Goal: Register for event/course

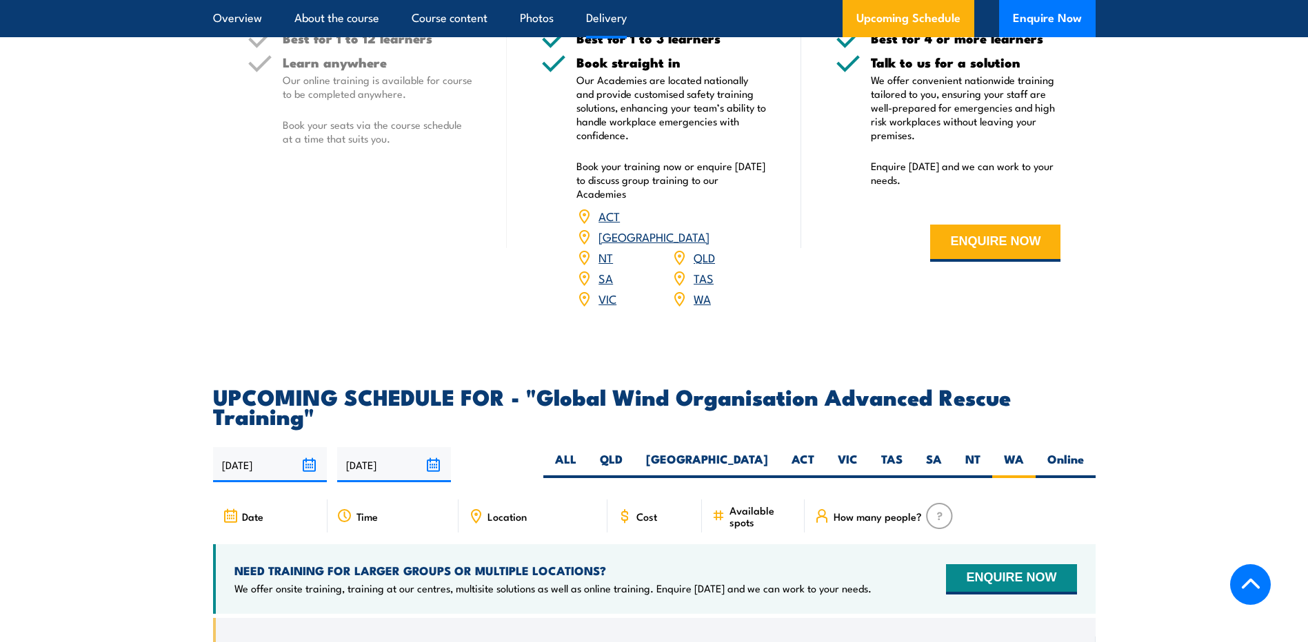
scroll to position [2267, 0]
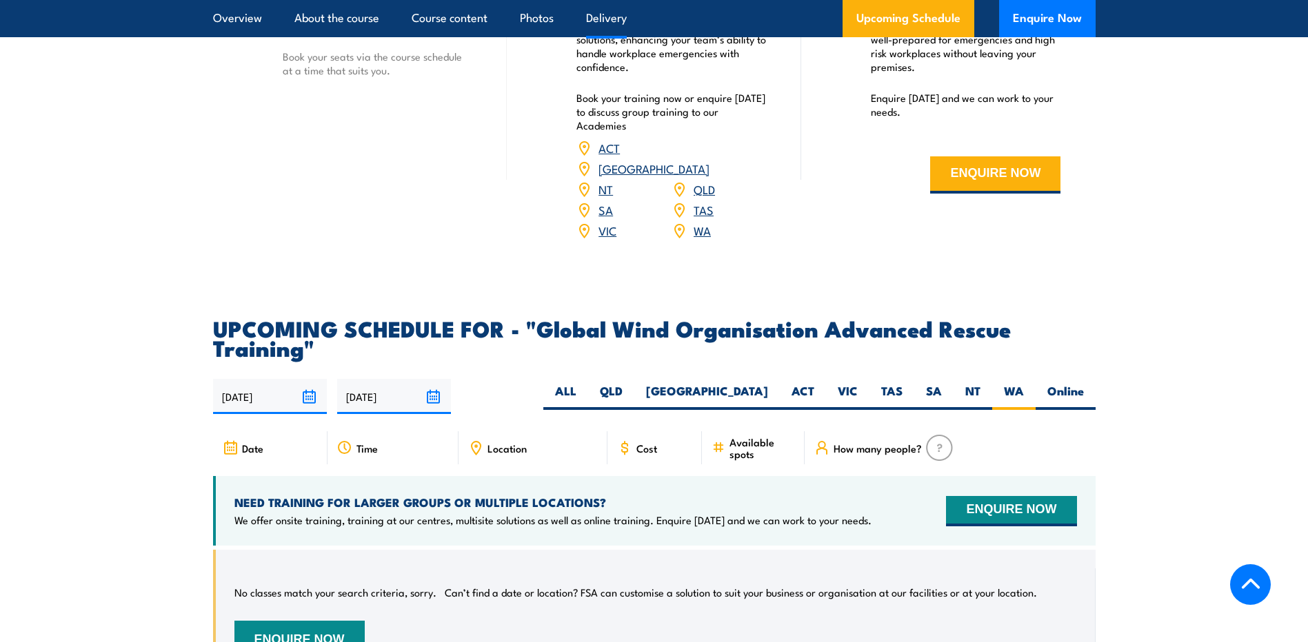
click at [640, 443] on span "Cost" at bounding box center [646, 449] width 21 height 12
click at [395, 445] on div "Time" at bounding box center [392, 448] width 131 height 33
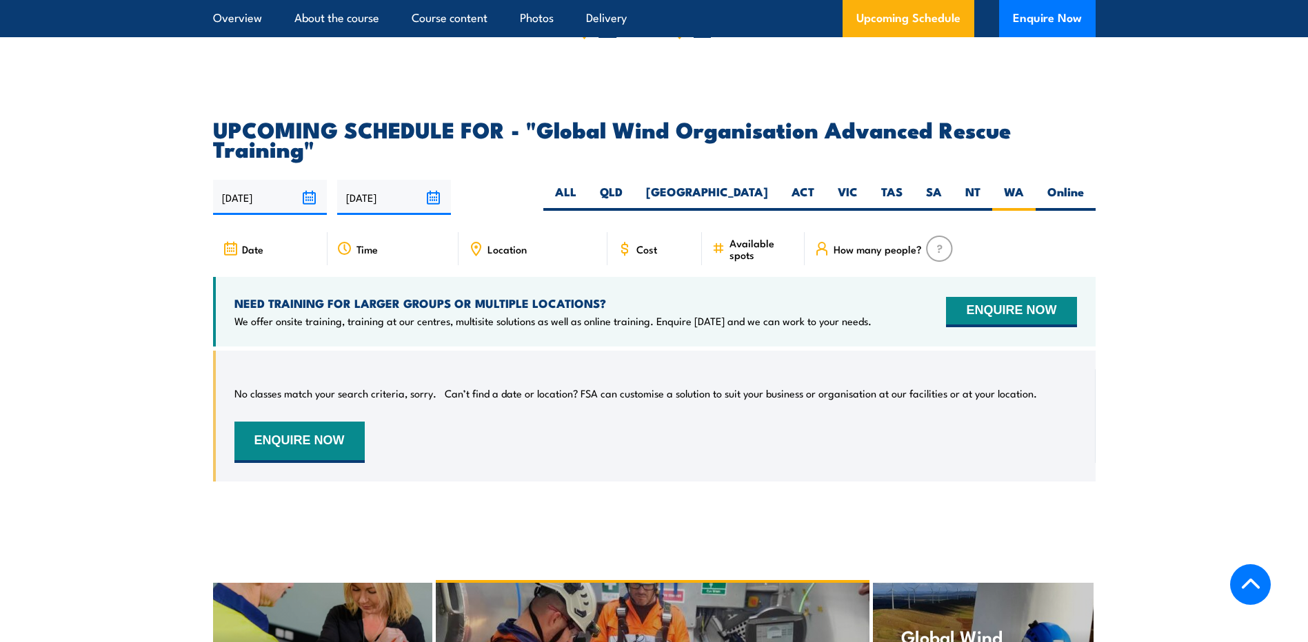
scroll to position [2474, 0]
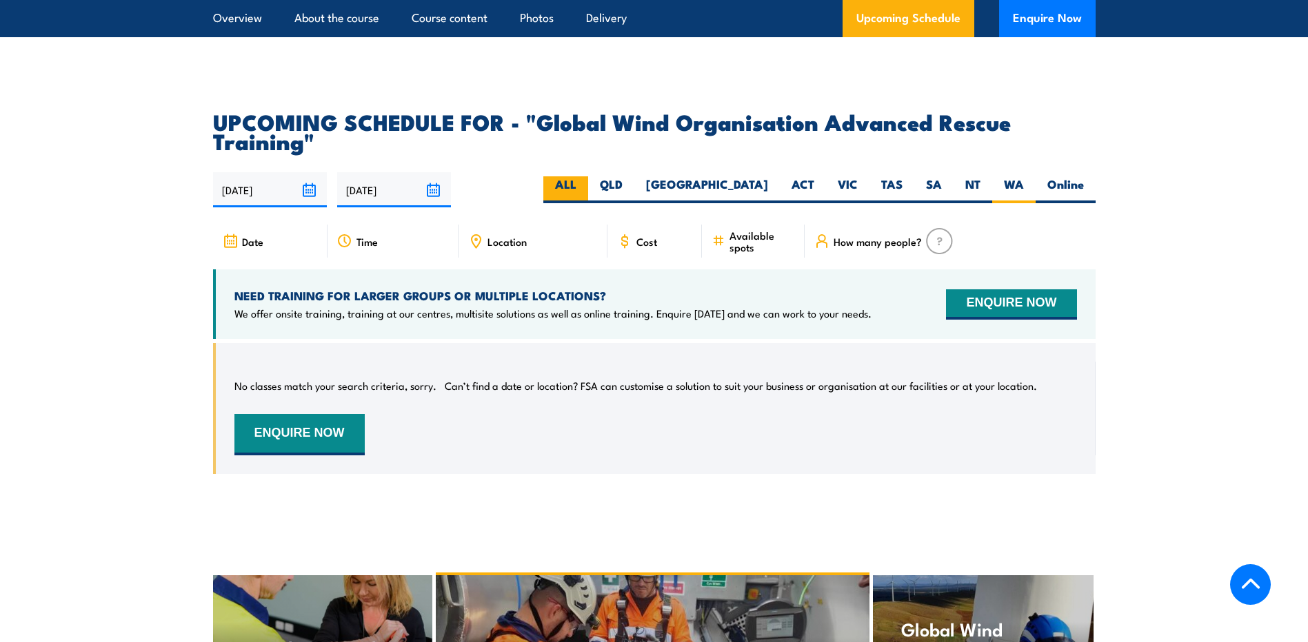
click at [588, 176] on label "ALL" at bounding box center [565, 189] width 45 height 27
click at [585, 176] on input "ALL" at bounding box center [580, 180] width 9 height 9
radio input "true"
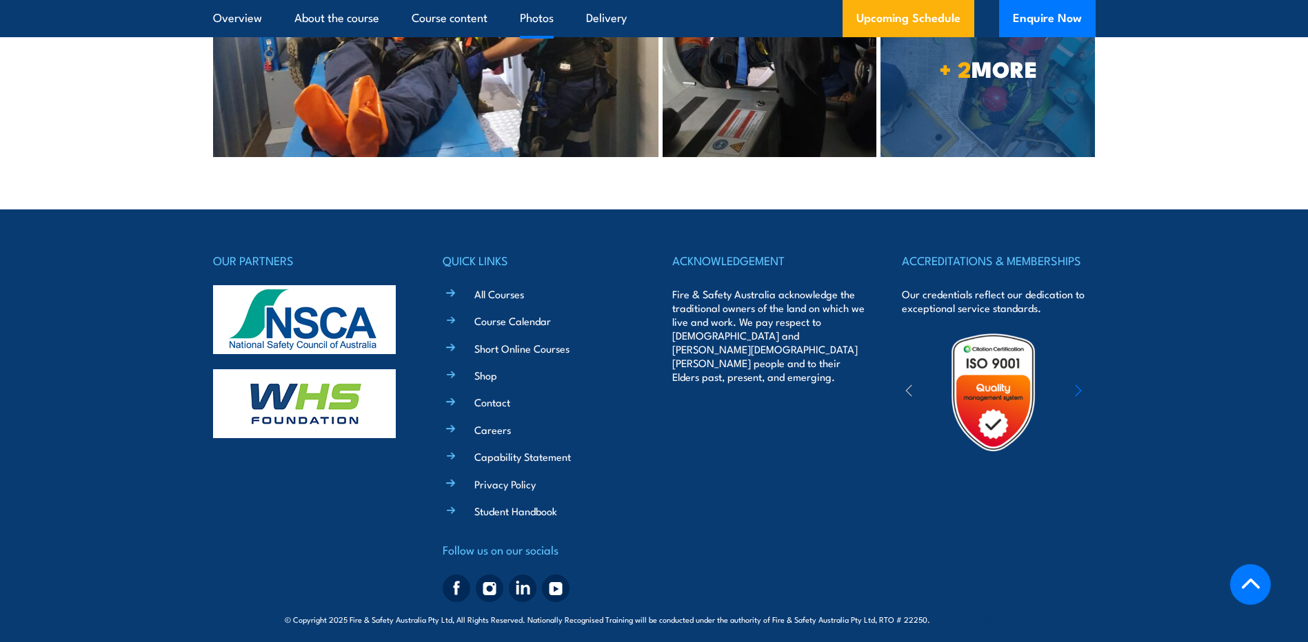
scroll to position [3396, 0]
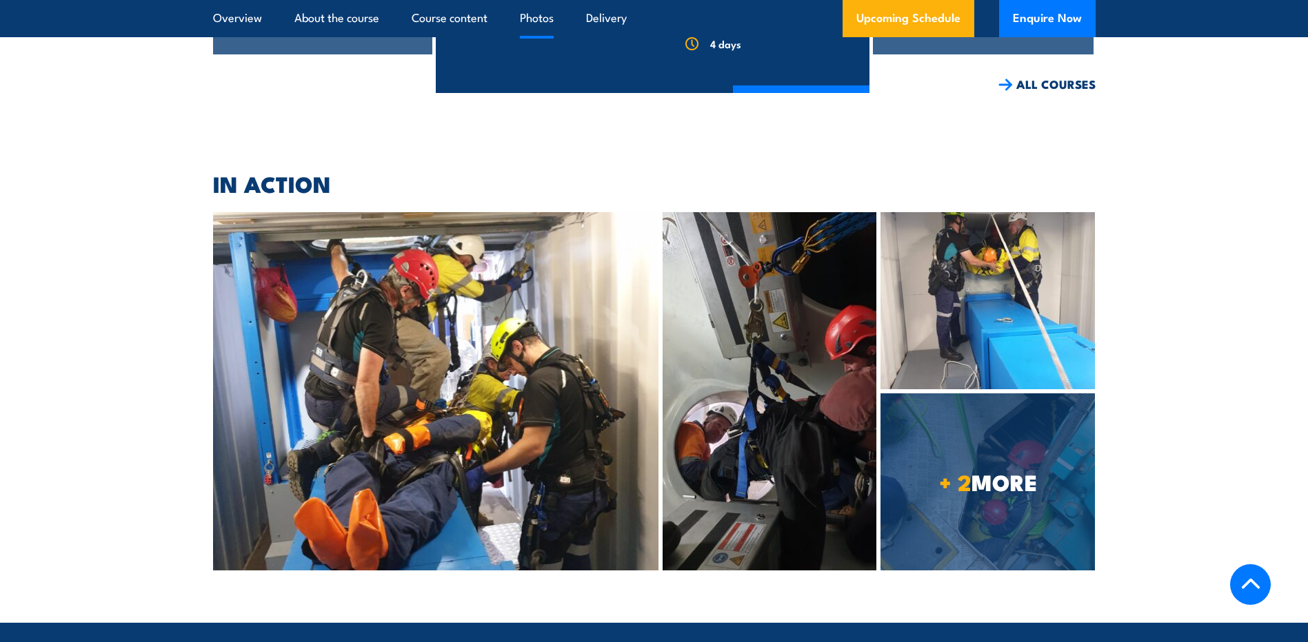
click at [480, 380] on img at bounding box center [436, 391] width 446 height 358
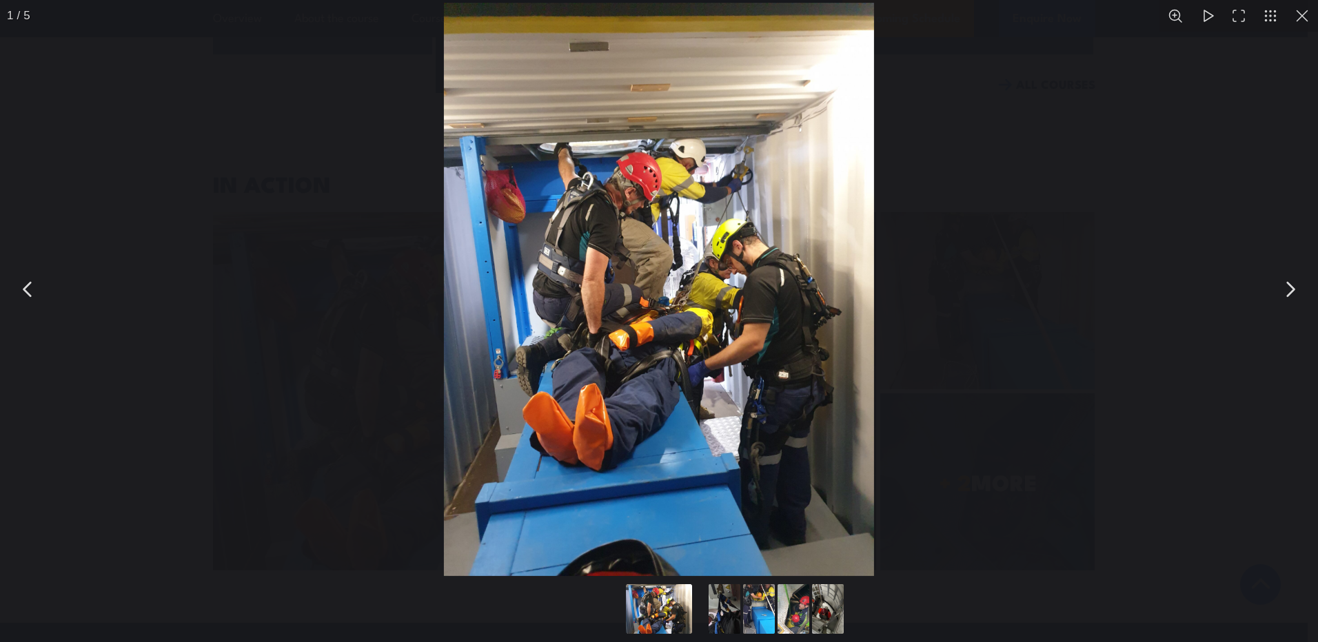
click at [1292, 279] on button "You can close this modal content with the ESC key" at bounding box center [1289, 289] width 34 height 34
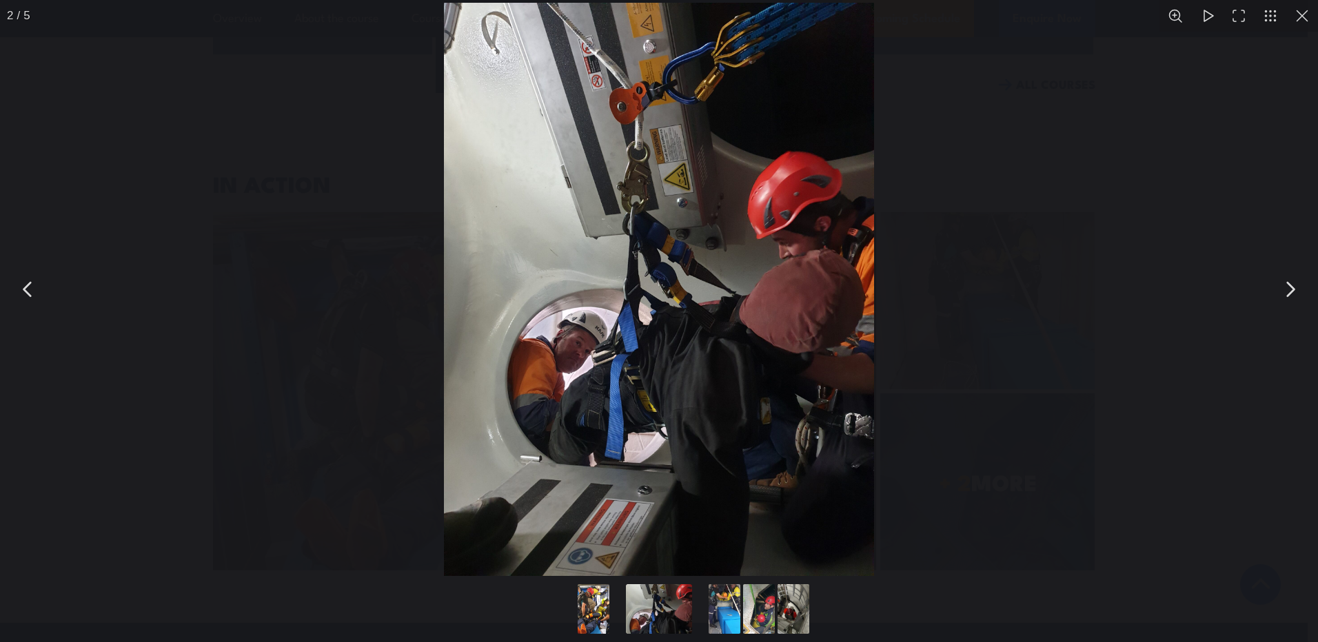
click at [1291, 290] on button "You can close this modal content with the ESC key" at bounding box center [1289, 289] width 34 height 34
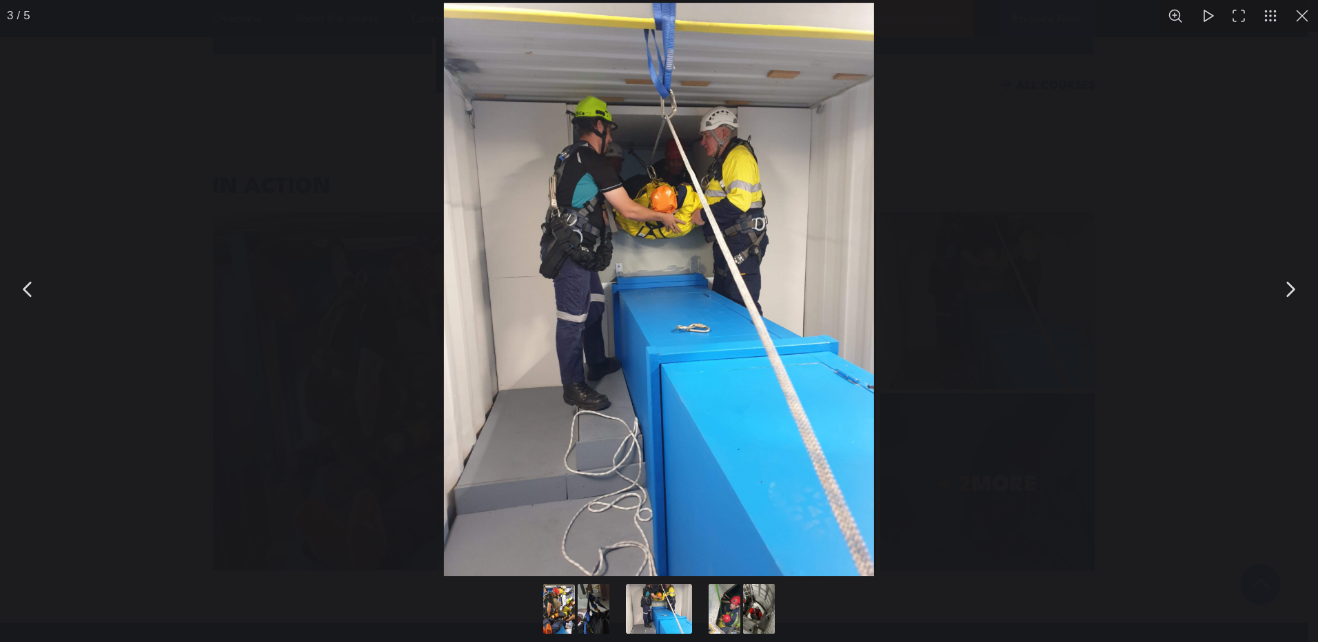
click at [1291, 290] on button "You can close this modal content with the ESC key" at bounding box center [1289, 289] width 34 height 34
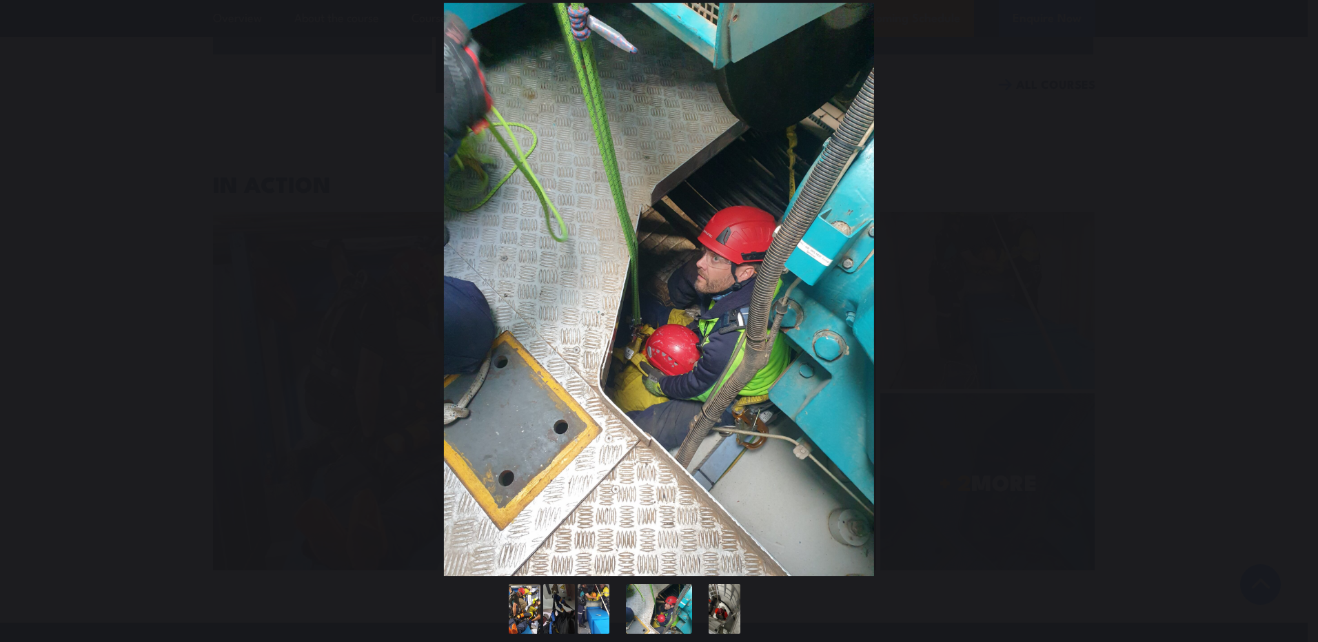
click at [1291, 290] on button "You can close this modal content with the ESC key" at bounding box center [1289, 289] width 34 height 34
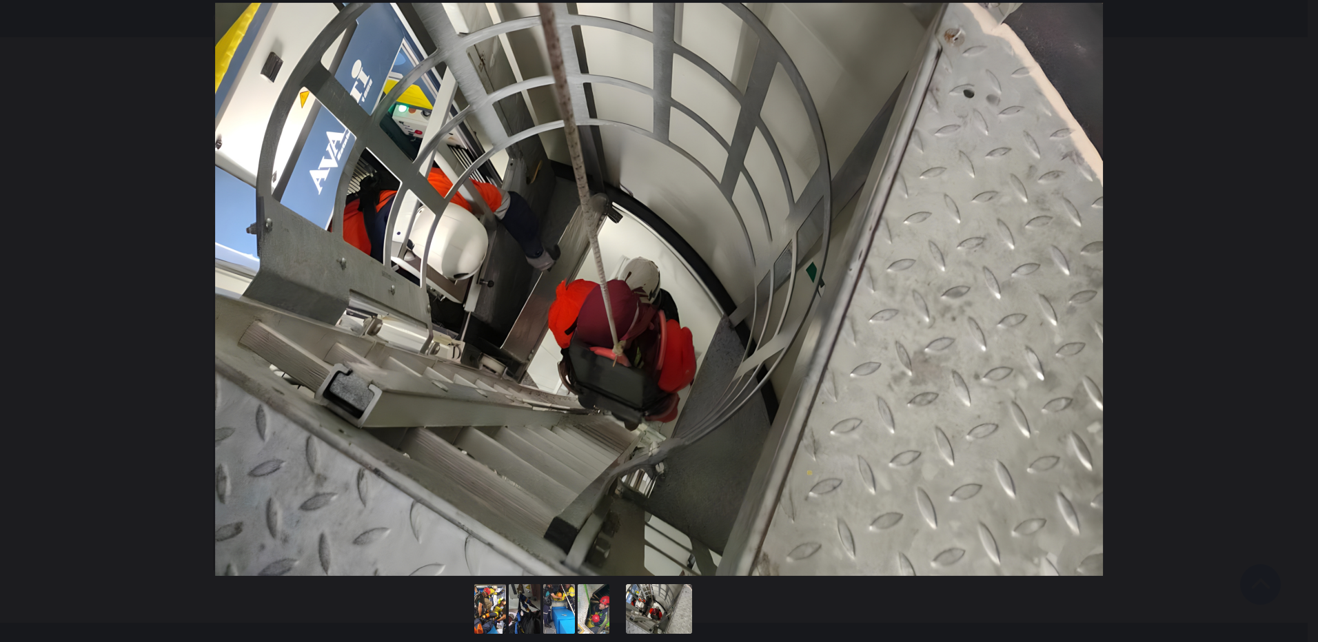
click at [1291, 290] on button "You can close this modal content with the ESC key" at bounding box center [1289, 289] width 34 height 34
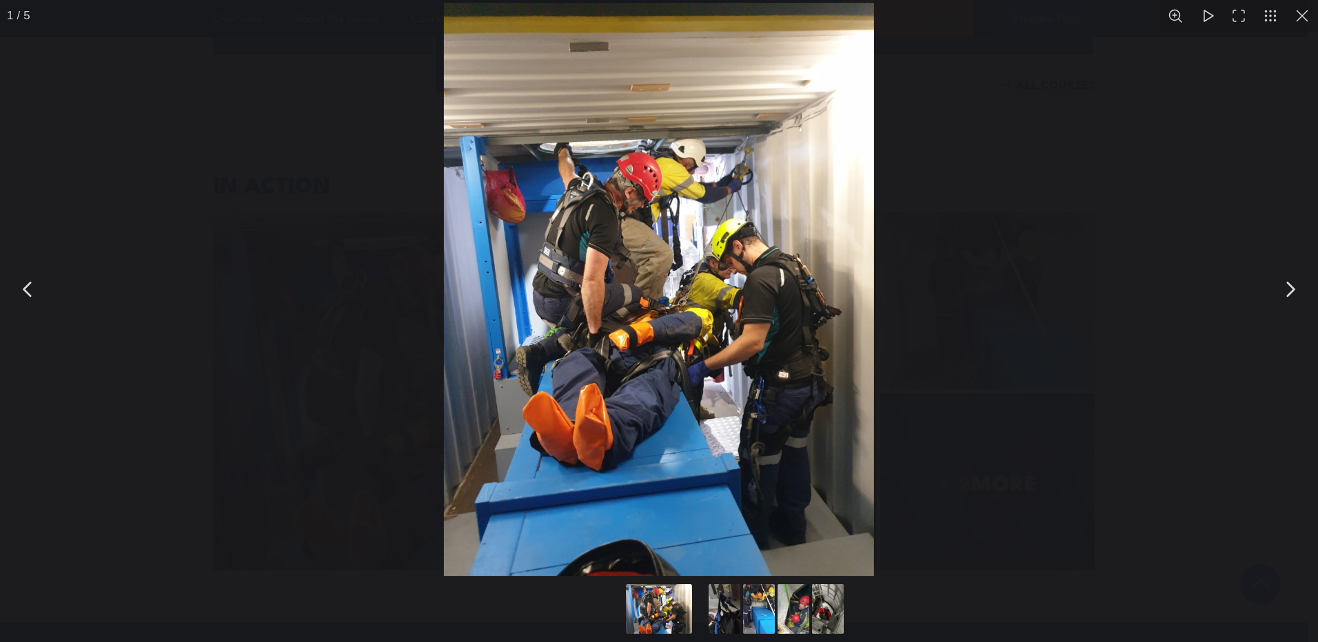
click at [1292, 12] on button "You can close this modal content with the ESC key" at bounding box center [1302, 16] width 32 height 32
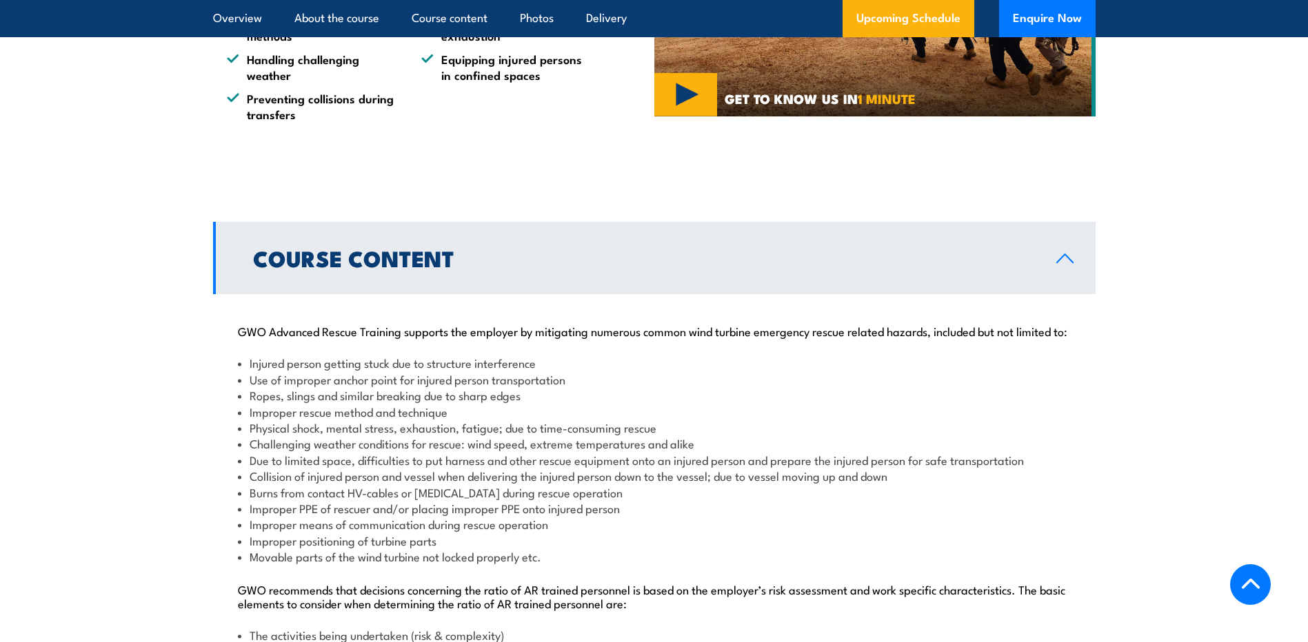
scroll to position [1259, 0]
